Goal: Contribute content

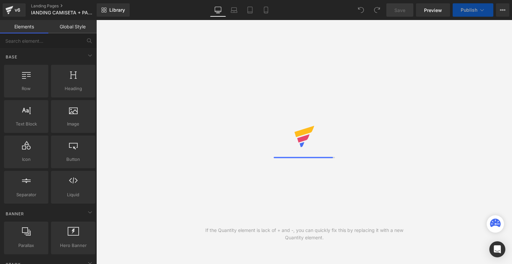
click at [269, 10] on icon at bounding box center [266, 10] width 7 height 7
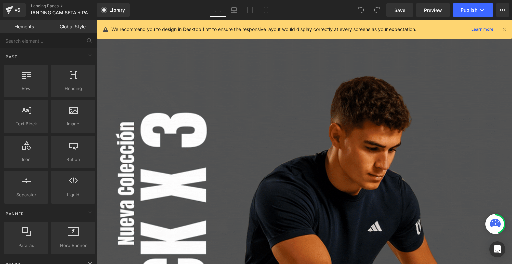
click at [505, 29] on icon at bounding box center [504, 29] width 6 height 6
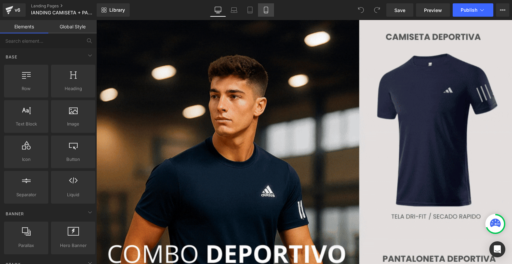
click at [269, 8] on icon at bounding box center [266, 10] width 7 height 7
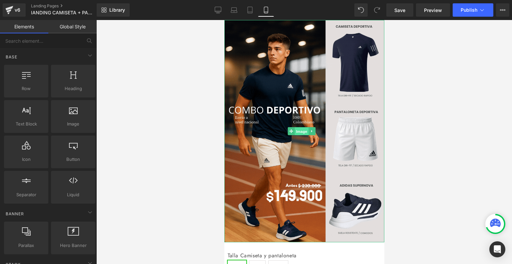
click at [302, 128] on span "Image" at bounding box center [302, 131] width 14 height 8
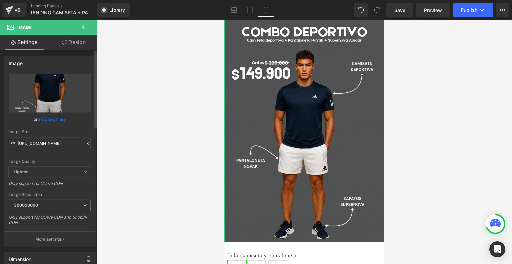
click at [60, 121] on link "Browse gallery" at bounding box center [52, 119] width 28 height 12
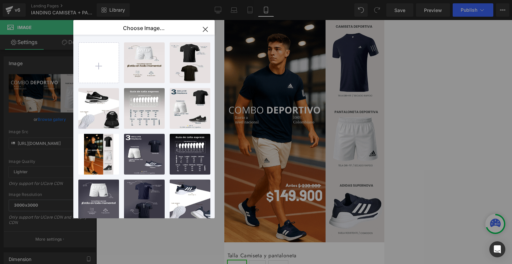
type input "C:\fakepath\ezgif-36710856d113b4.gif"
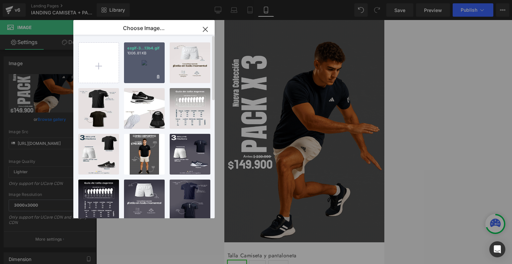
click at [153, 64] on div "ezgif-3...13b4.gif 1006.81 KB" at bounding box center [144, 62] width 41 height 41
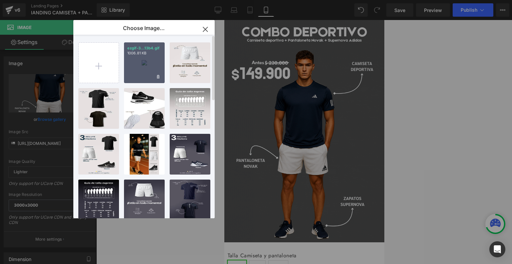
type input "[URL][DOMAIN_NAME]"
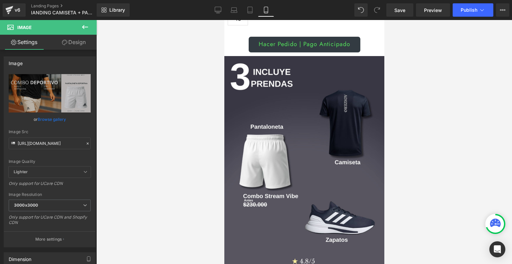
scroll to position [319, 0]
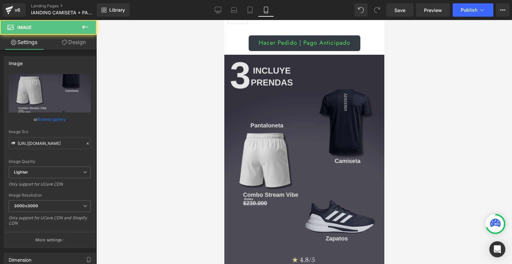
click at [284, 105] on img at bounding box center [304, 166] width 160 height 222
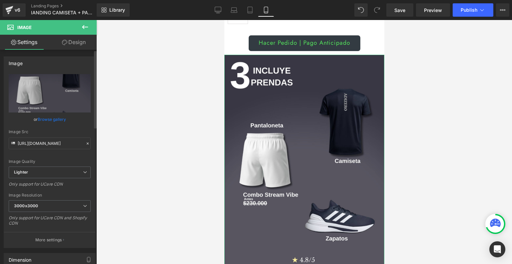
click at [46, 120] on link "Browse gallery" at bounding box center [52, 119] width 28 height 12
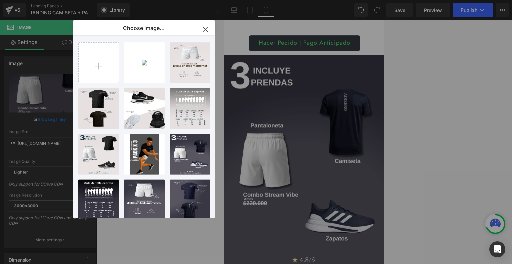
type input "C:\fakepath\Landing Stream Vibe Supernova (3).png"
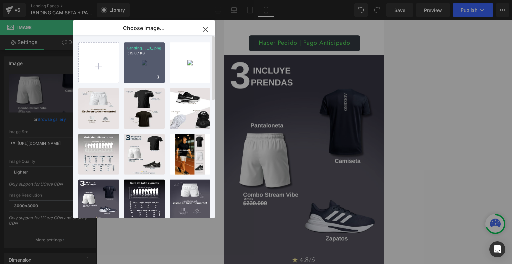
click at [145, 52] on p "519.07 KB" at bounding box center [144, 53] width 34 height 5
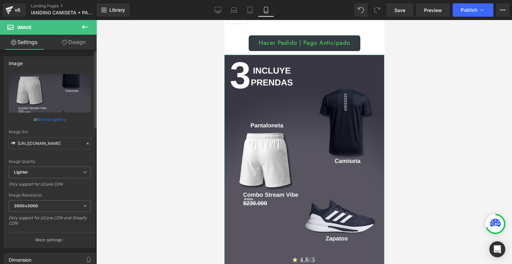
click at [55, 118] on link "Browse gallery" at bounding box center [52, 119] width 28 height 12
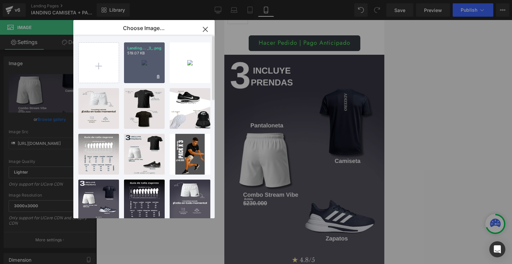
click at [152, 61] on div "Landing... _3_.png 519.07 KB" at bounding box center [144, 62] width 41 height 41
type input "[URL][DOMAIN_NAME]"
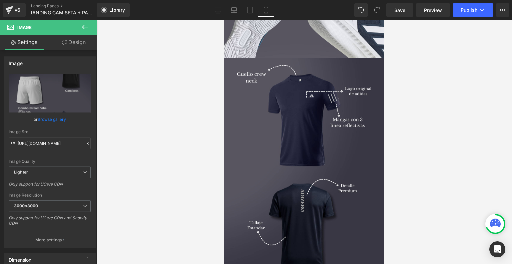
scroll to position [763, 0]
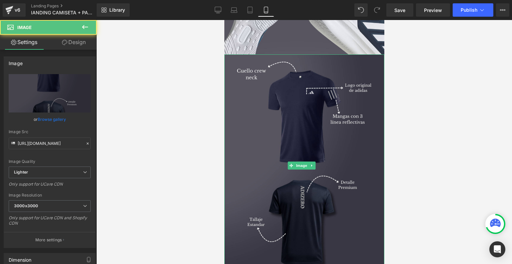
click at [310, 160] on img at bounding box center [304, 165] width 160 height 222
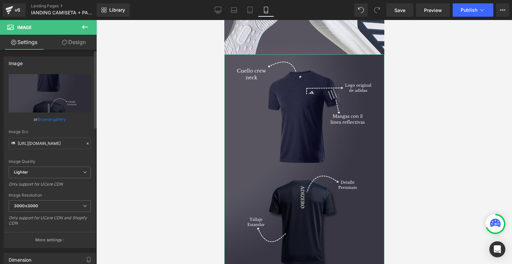
click at [52, 120] on link "Browse gallery" at bounding box center [52, 119] width 28 height 12
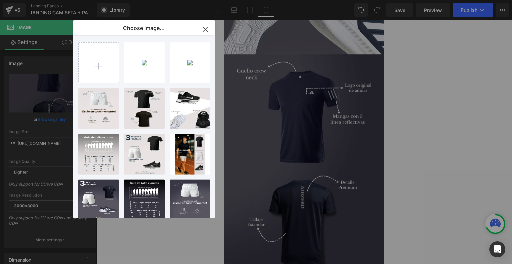
type input "C:\fakepath\Landing Stream Vibe Supernova (4).png"
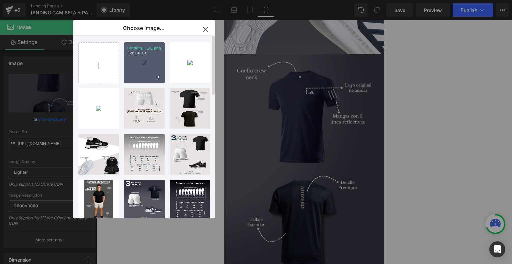
click at [146, 68] on div "Landing... _4_.png 328.06 KB" at bounding box center [144, 62] width 41 height 41
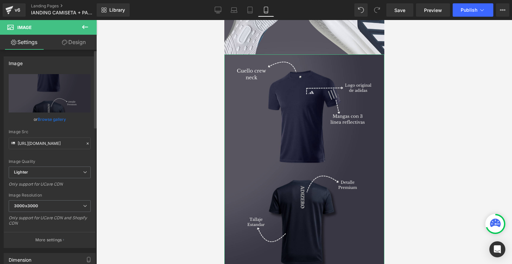
click at [48, 119] on link "Browse gallery" at bounding box center [52, 119] width 28 height 12
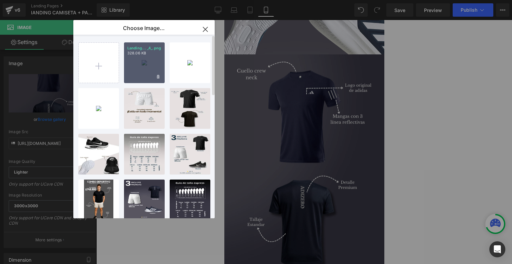
click at [146, 72] on div "Landing... _4_.png 328.06 KB" at bounding box center [144, 62] width 41 height 41
type input "[URL][DOMAIN_NAME]"
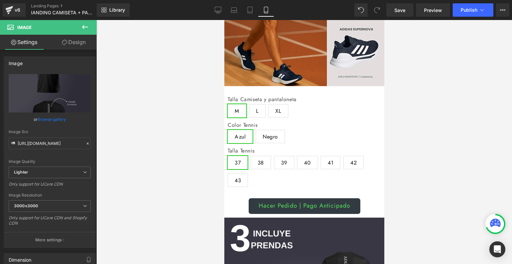
scroll to position [0, 0]
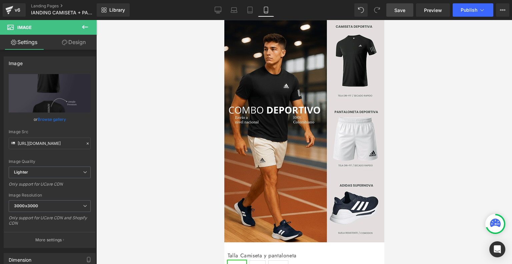
click at [399, 8] on span "Save" at bounding box center [399, 10] width 11 height 7
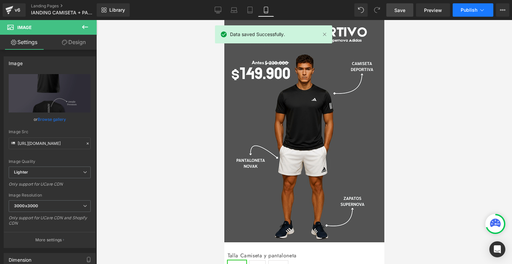
click at [473, 12] on span "Publish" at bounding box center [469, 9] width 17 height 5
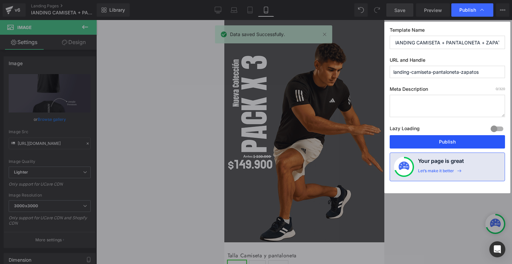
click at [444, 140] on button "Publish" at bounding box center [447, 141] width 115 height 13
